Goal: Task Accomplishment & Management: Manage account settings

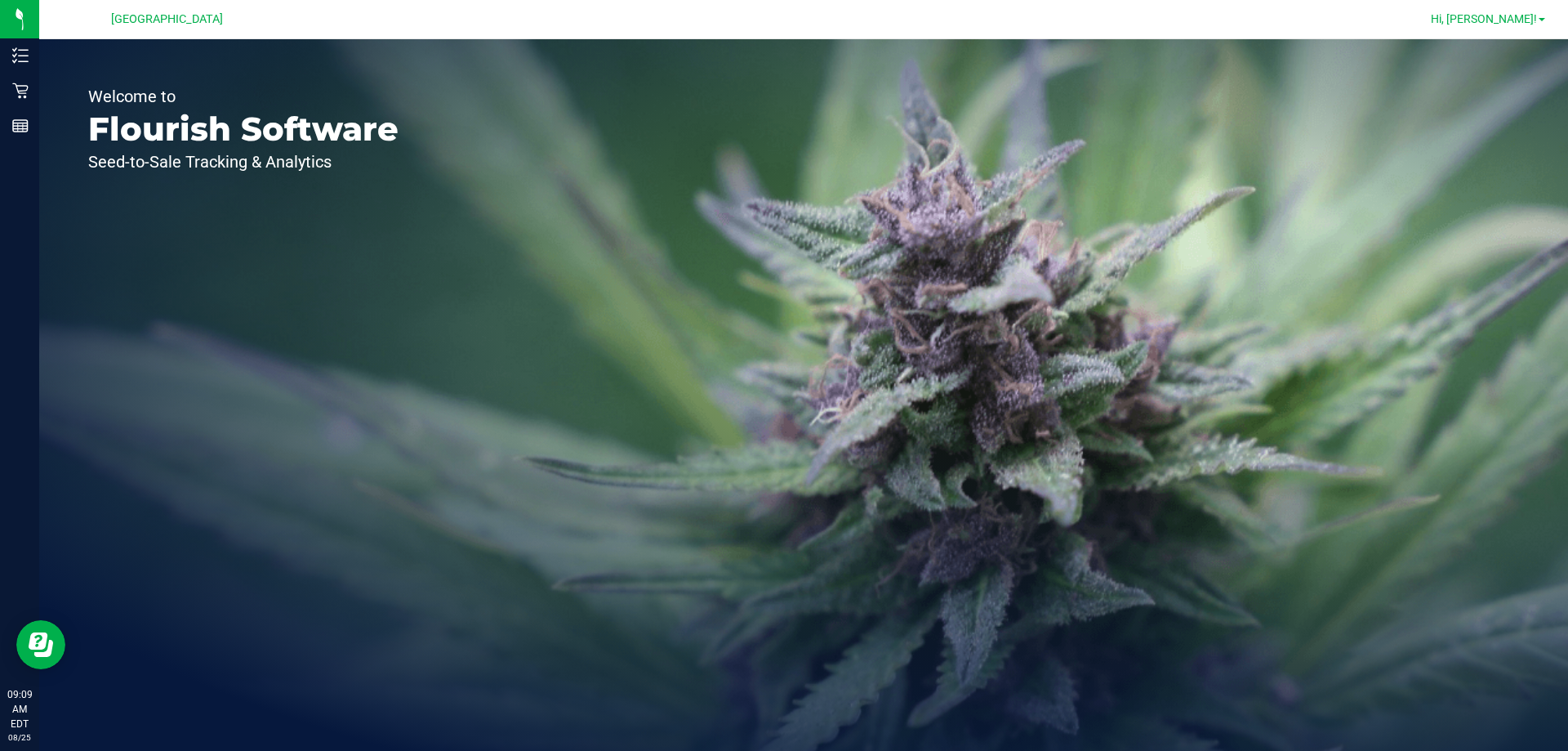
click at [1496, 17] on span "Hi, [PERSON_NAME]!" at bounding box center [1483, 19] width 106 height 13
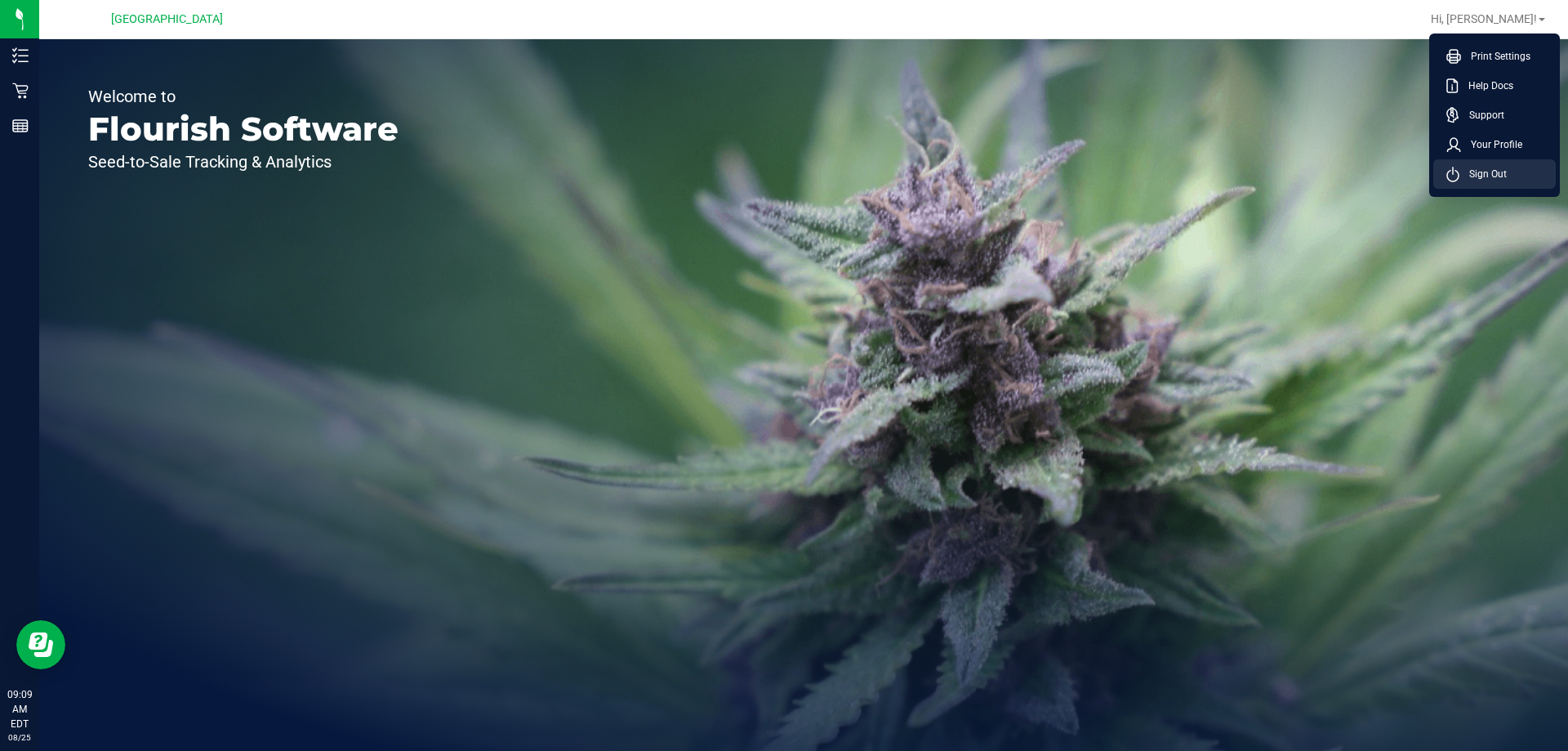
click at [1507, 182] on li "Sign Out" at bounding box center [1494, 174] width 123 height 30
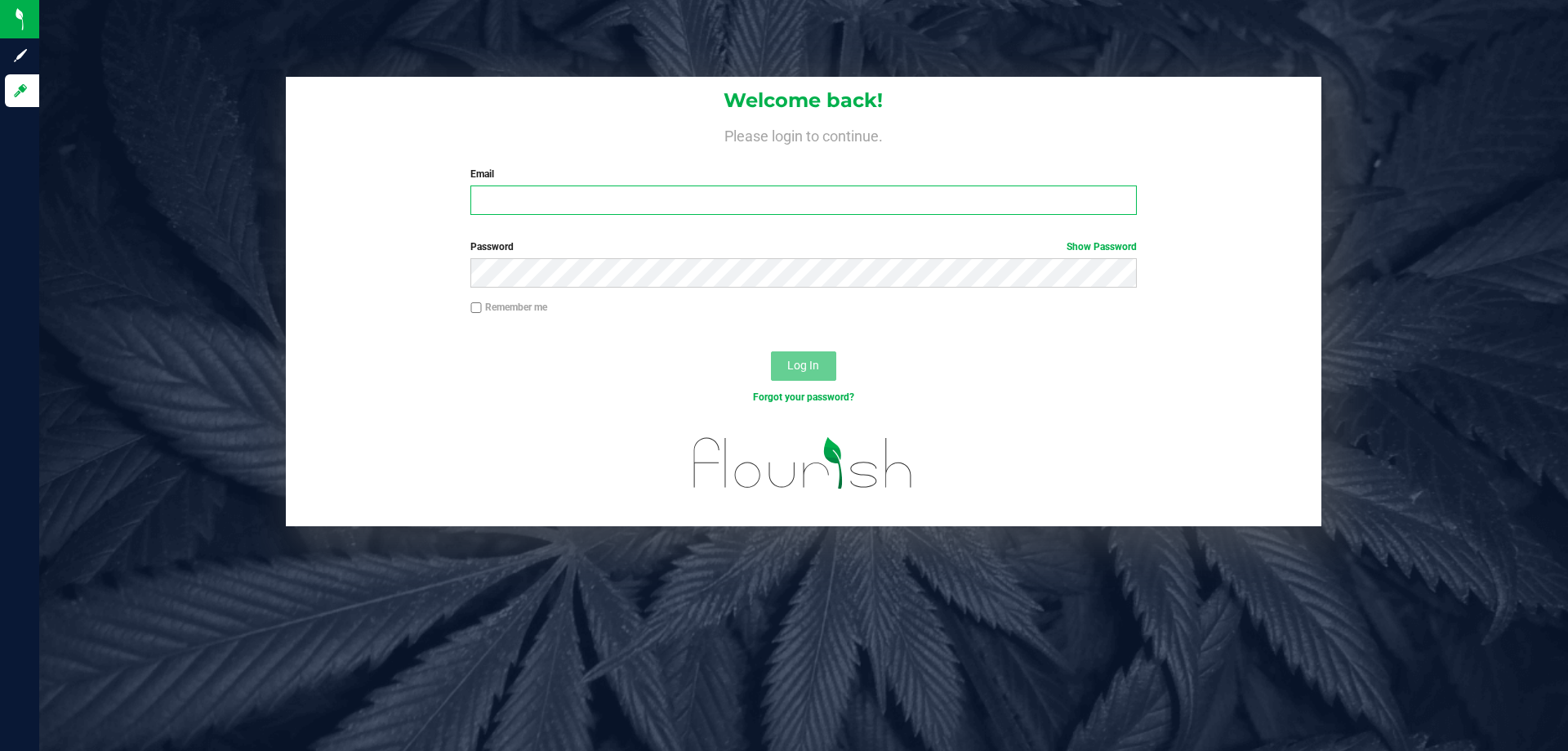
click at [580, 194] on input "Email" at bounding box center [803, 200] width 666 height 30
type input "[EMAIL_ADDRESS][DOMAIN_NAME]"
click at [771, 352] on button "Log In" at bounding box center [803, 366] width 65 height 30
